Goal: Information Seeking & Learning: Learn about a topic

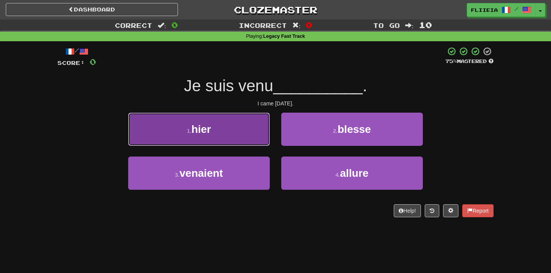
click at [250, 126] on button "1 . hier" at bounding box center [198, 129] width 141 height 33
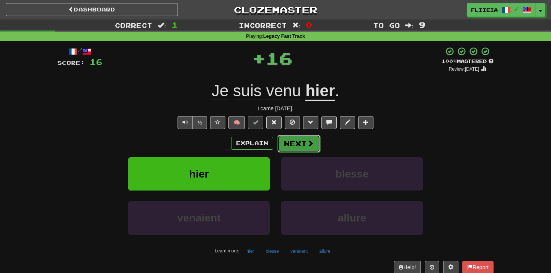
click at [299, 145] on button "Next" at bounding box center [298, 144] width 43 height 18
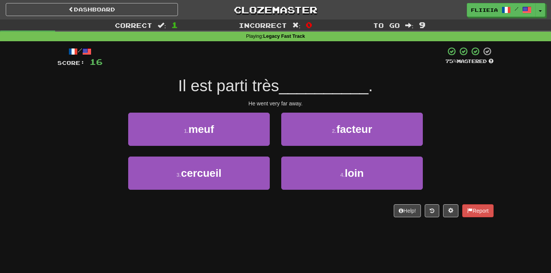
click at [320, 156] on div "2 . facteur" at bounding box center [351, 135] width 153 height 44
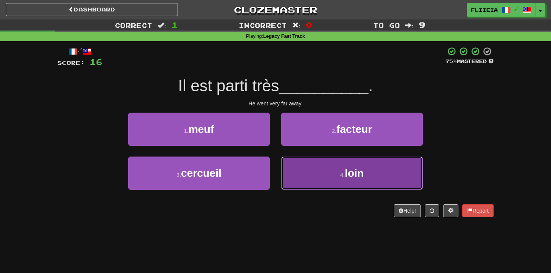
click at [320, 168] on button "4 . loin" at bounding box center [351, 173] width 141 height 33
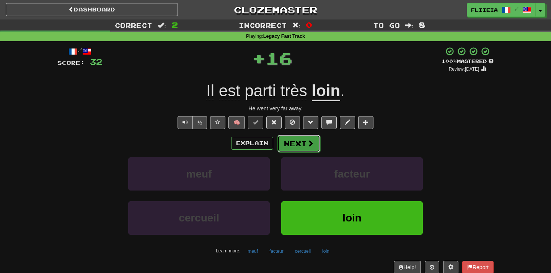
click at [304, 142] on button "Next" at bounding box center [298, 144] width 43 height 18
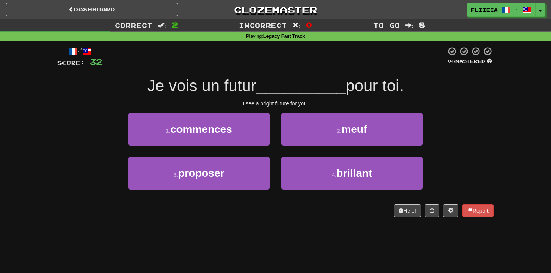
click at [284, 220] on div "/ Score: 32 0 % Mastered Je vois un futur __________ pour toi. I see a bright f…" at bounding box center [275, 134] width 436 height 187
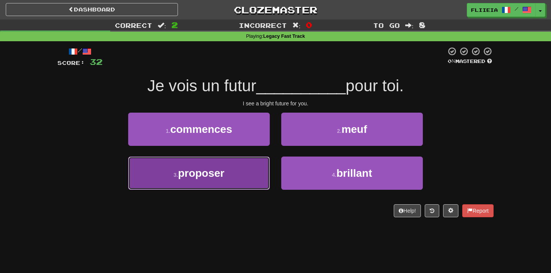
click at [252, 181] on button "3 . proposer" at bounding box center [198, 173] width 141 height 33
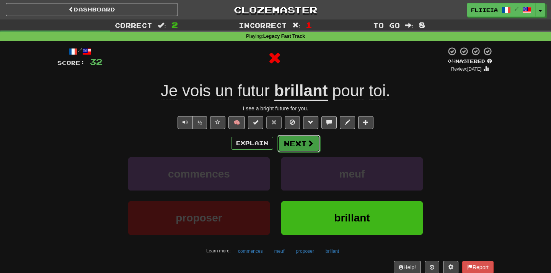
click at [301, 144] on button "Next" at bounding box center [298, 144] width 43 height 18
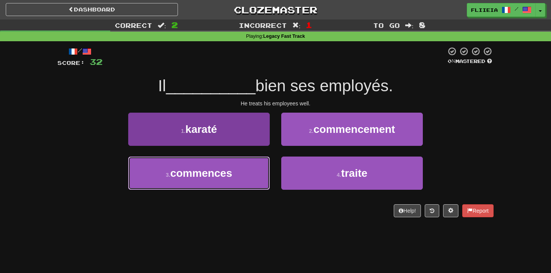
click at [267, 181] on button "3 . commences" at bounding box center [198, 173] width 141 height 33
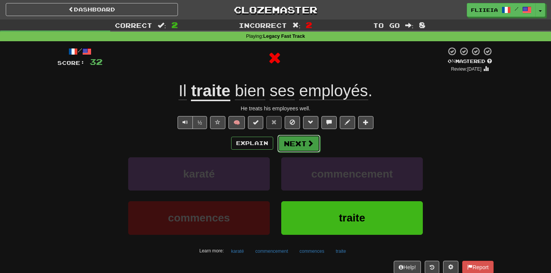
click at [310, 147] on span at bounding box center [310, 143] width 7 height 7
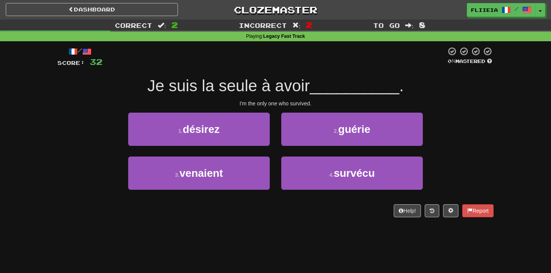
click at [275, 151] on div "1 . désirez" at bounding box center [198, 135] width 153 height 44
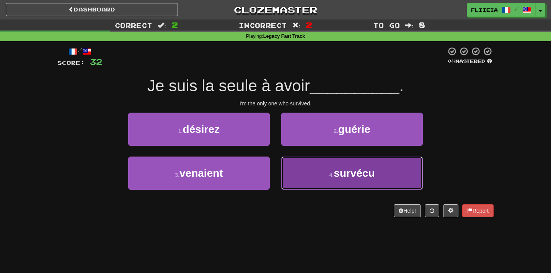
click at [307, 174] on button "4 . survécu" at bounding box center [351, 173] width 141 height 33
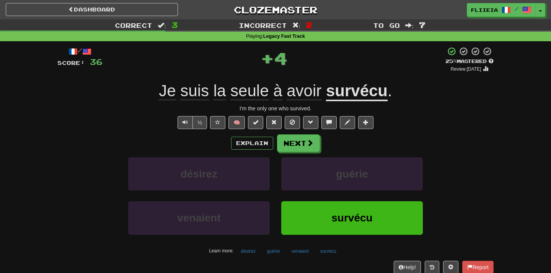
click at [273, 158] on div "Explain Next désirez guérie venaient survécu Learn more: [PERSON_NAME] survécu" at bounding box center [275, 196] width 436 height 123
click at [311, 145] on span at bounding box center [310, 143] width 7 height 7
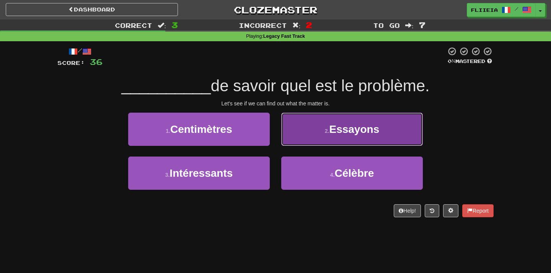
click at [294, 138] on button "2 . Essayons" at bounding box center [351, 129] width 141 height 33
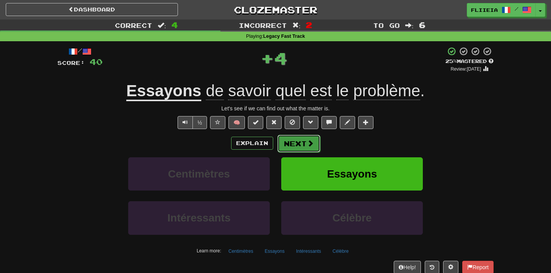
click at [289, 141] on button "Next" at bounding box center [298, 144] width 43 height 18
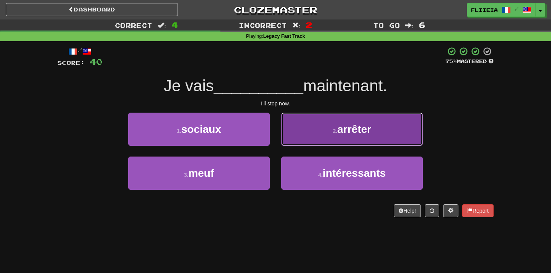
click at [299, 140] on button "2 . arrêter" at bounding box center [351, 129] width 141 height 33
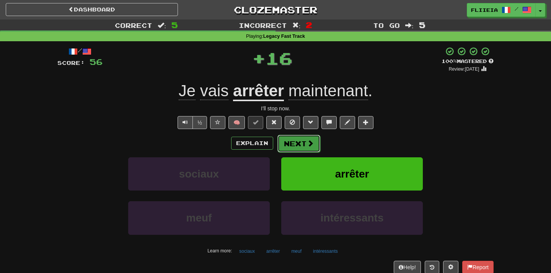
click at [299, 144] on button "Next" at bounding box center [298, 144] width 43 height 18
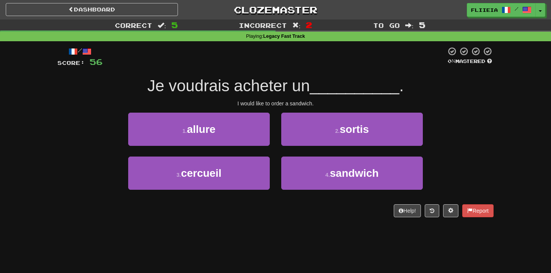
click at [280, 150] on div "2 . sortis" at bounding box center [351, 135] width 153 height 44
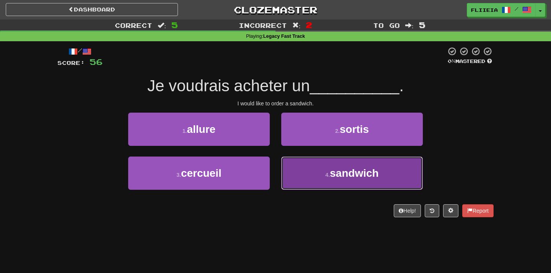
click at [302, 179] on button "4 . sandwich" at bounding box center [351, 173] width 141 height 33
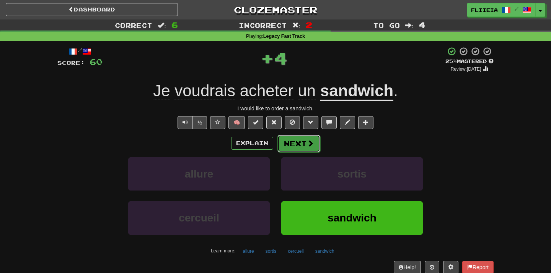
click at [297, 148] on button "Next" at bounding box center [298, 144] width 43 height 18
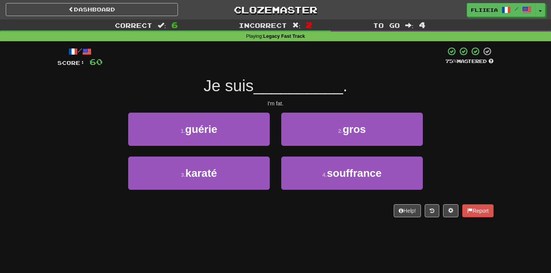
click at [276, 154] on div "2 . gros" at bounding box center [351, 135] width 153 height 44
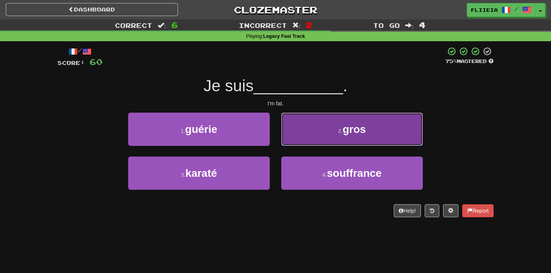
click at [301, 140] on button "2 . gros" at bounding box center [351, 129] width 141 height 33
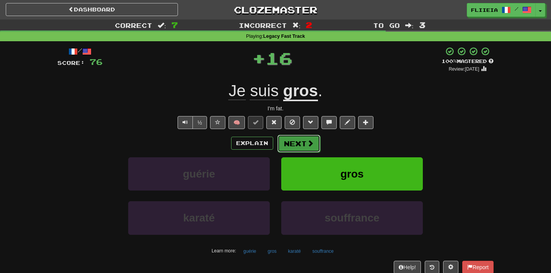
click at [299, 147] on button "Next" at bounding box center [298, 144] width 43 height 18
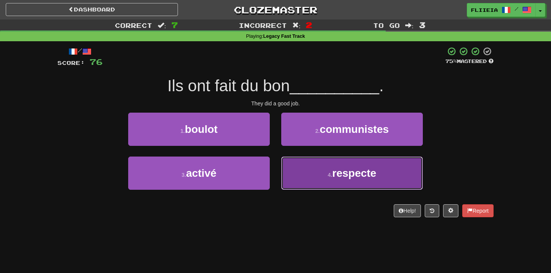
click at [299, 168] on button "4 . respecte" at bounding box center [351, 173] width 141 height 33
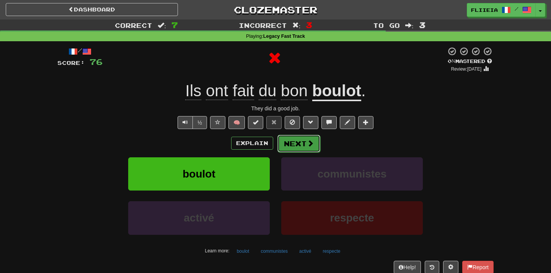
click at [299, 138] on button "Next" at bounding box center [298, 144] width 43 height 18
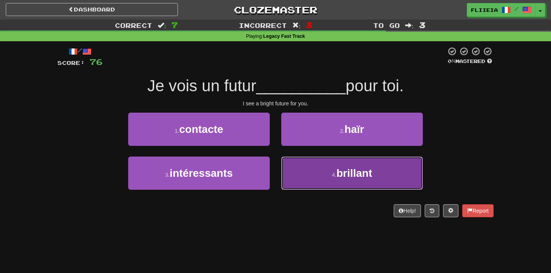
click at [291, 167] on button "4 . brillant" at bounding box center [351, 173] width 141 height 33
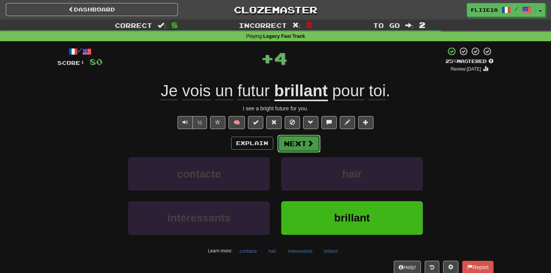
click at [291, 143] on button "Next" at bounding box center [298, 144] width 43 height 18
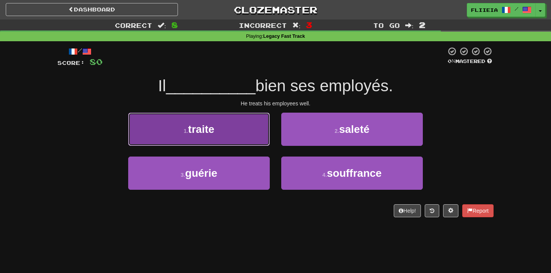
click at [262, 137] on button "1 . traite" at bounding box center [198, 129] width 141 height 33
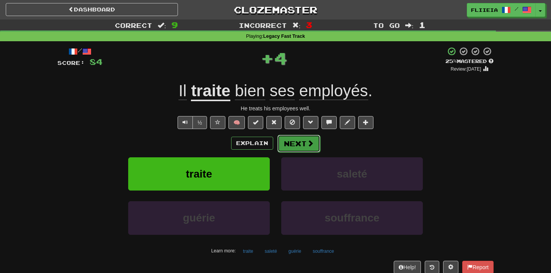
click at [290, 143] on button "Next" at bounding box center [298, 144] width 43 height 18
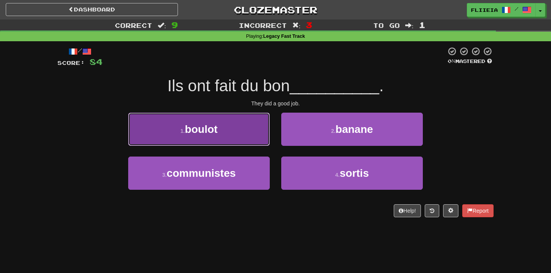
click at [247, 130] on button "1 . boulot" at bounding box center [198, 129] width 141 height 33
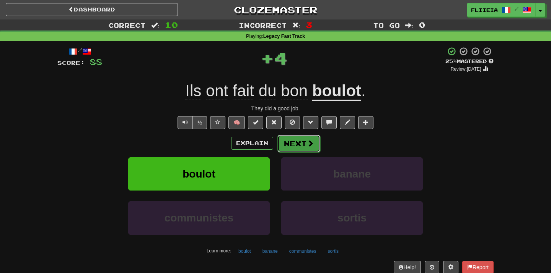
click at [299, 146] on button "Next" at bounding box center [298, 144] width 43 height 18
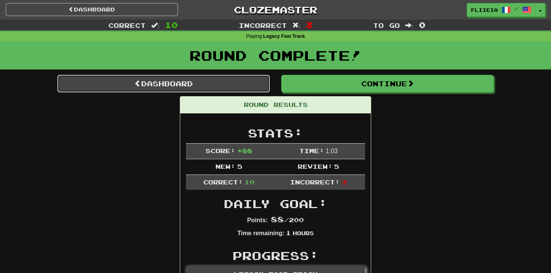
click at [232, 85] on link "Dashboard" at bounding box center [163, 84] width 212 height 18
